Goal: Information Seeking & Learning: Check status

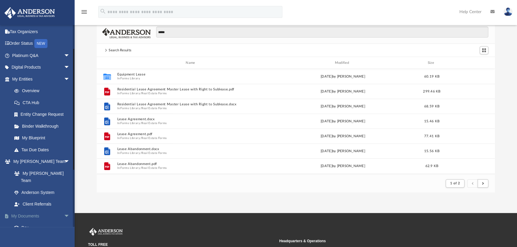
scroll to position [54, 0]
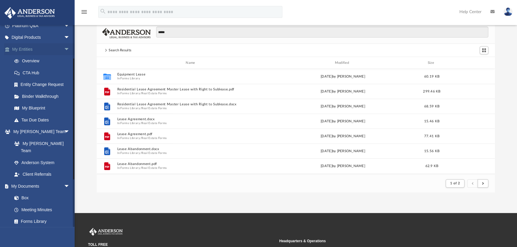
click at [64, 50] on span "arrow_drop_down" at bounding box center [70, 49] width 12 height 12
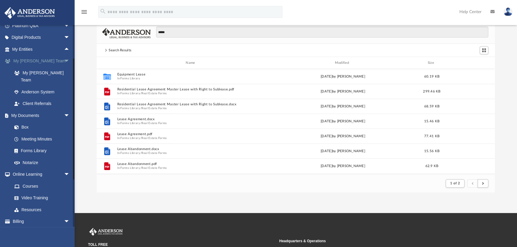
click at [64, 58] on span "arrow_drop_down" at bounding box center [70, 61] width 12 height 12
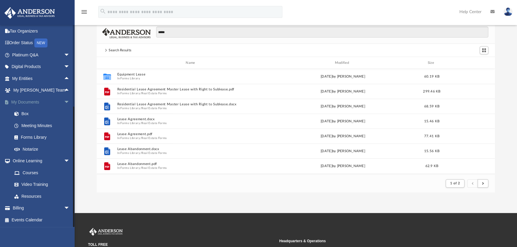
click at [64, 100] on span "arrow_drop_down" at bounding box center [70, 102] width 12 height 12
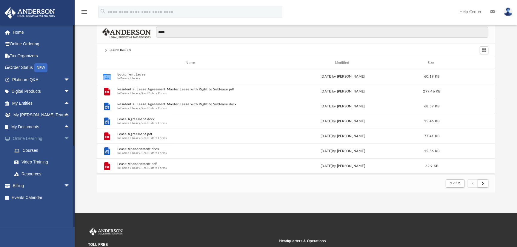
click at [64, 140] on span "arrow_drop_down" at bounding box center [70, 139] width 12 height 12
click at [64, 148] on span "arrow_drop_down" at bounding box center [70, 151] width 12 height 12
click at [45, 160] on link "$ Open Invoices" at bounding box center [43, 163] width 70 height 12
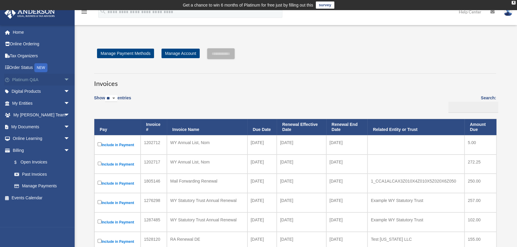
click at [64, 79] on span "arrow_drop_down" at bounding box center [70, 80] width 12 height 12
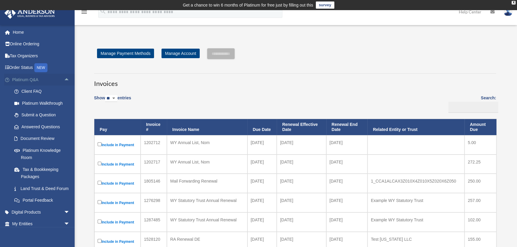
click at [64, 81] on span "arrow_drop_up" at bounding box center [70, 80] width 12 height 12
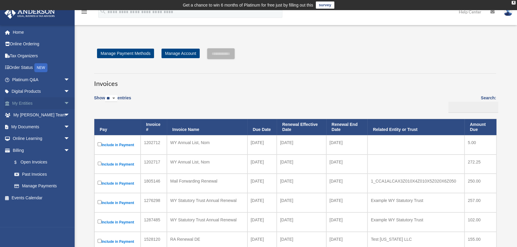
click at [64, 102] on span "arrow_drop_down" at bounding box center [70, 103] width 12 height 12
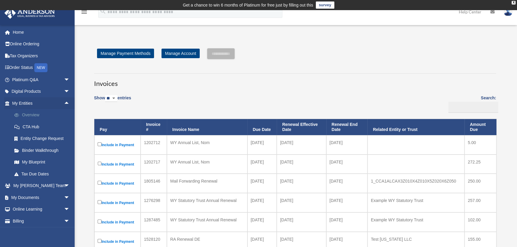
click at [34, 117] on link "Overview" at bounding box center [43, 115] width 70 height 12
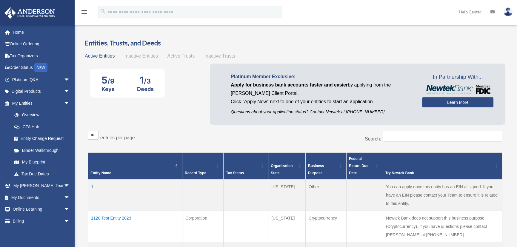
scroll to position [27, 0]
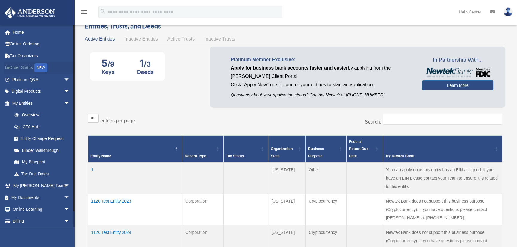
click at [19, 66] on link "Order Status NEW" at bounding box center [41, 68] width 75 height 12
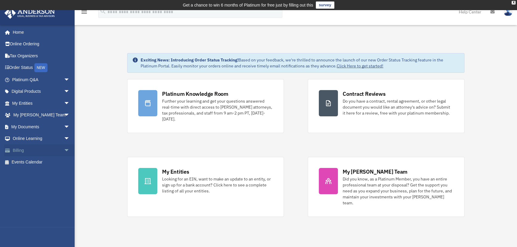
click at [64, 148] on span "arrow_drop_down" at bounding box center [70, 151] width 12 height 12
click at [33, 160] on link "$ Open Invoices" at bounding box center [43, 163] width 70 height 12
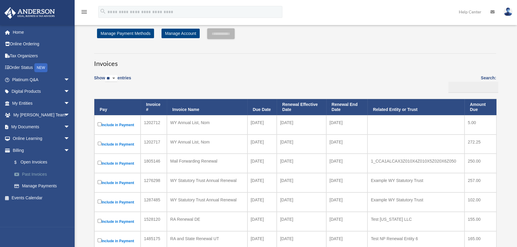
scroll to position [27, 0]
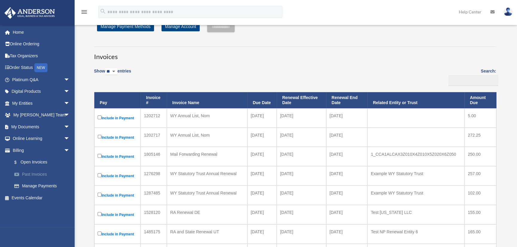
click at [32, 175] on link "Past Invoices" at bounding box center [43, 174] width 70 height 12
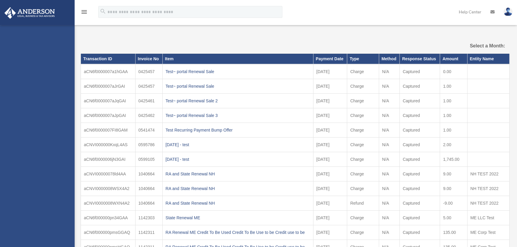
select select
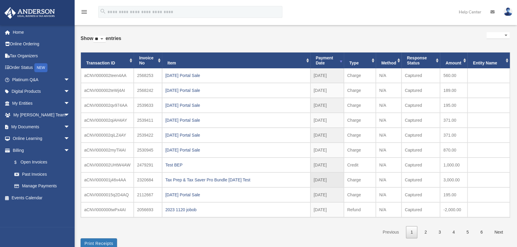
scroll to position [54, 0]
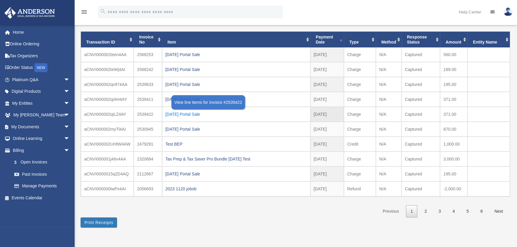
click at [190, 110] on div "[DATE] Portal Sale" at bounding box center [236, 114] width 142 height 8
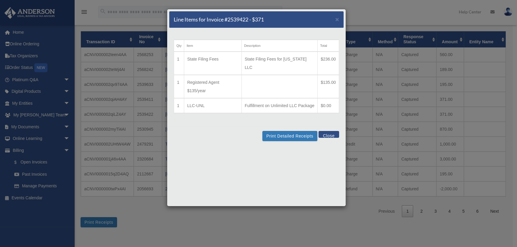
click at [137, 228] on div "Line Items for Invoice #2539422 - $371 × Qty Item Description Total 1 State Fil…" at bounding box center [258, 123] width 517 height 247
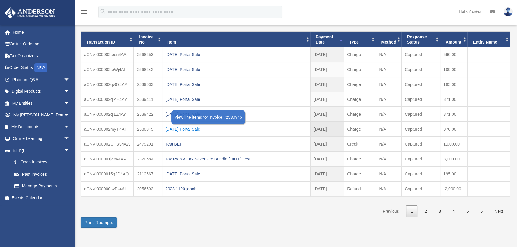
click at [189, 127] on div "2025.07.22 Portal Sale" at bounding box center [236, 129] width 142 height 8
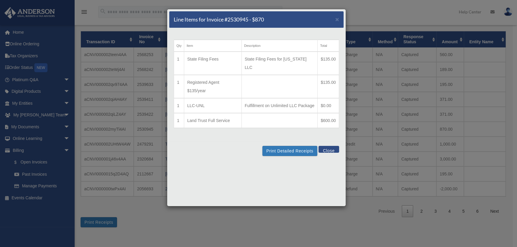
click at [168, 227] on div "Line Items for Invoice #2530945 - $870 × Qty Item Description Total 1 State Fil…" at bounding box center [258, 123] width 517 height 247
